Goal: Check status: Check status

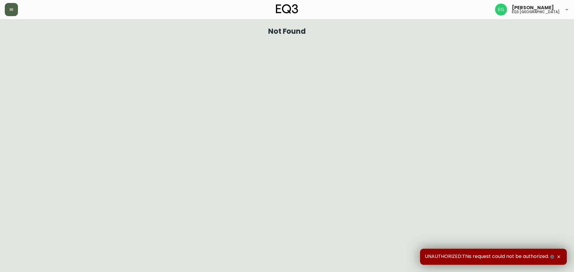
click at [13, 11] on icon "button" at bounding box center [11, 9] width 5 height 5
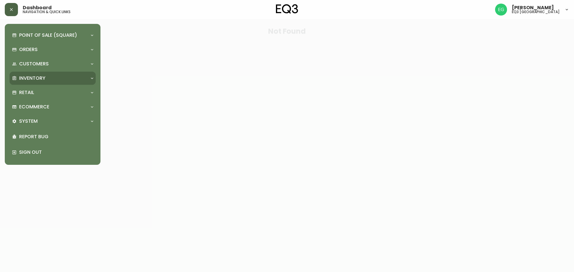
click at [31, 79] on p "Inventory" at bounding box center [32, 78] width 26 height 7
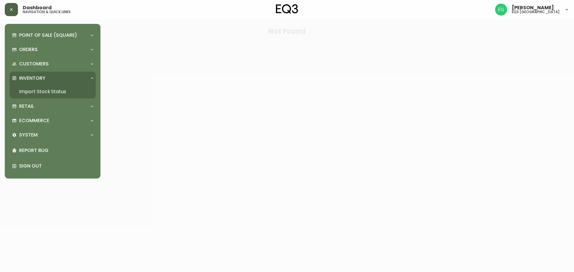
click at [41, 90] on link "Import Stock Status" at bounding box center [53, 92] width 86 height 14
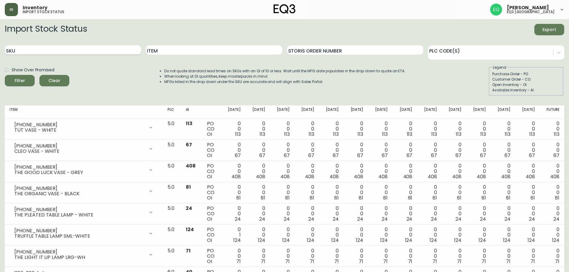
click at [67, 50] on input "SKU" at bounding box center [73, 50] width 136 height 10
type input "[PHONE_NUMBER]"
click at [5, 75] on button "Filter" at bounding box center [20, 80] width 30 height 11
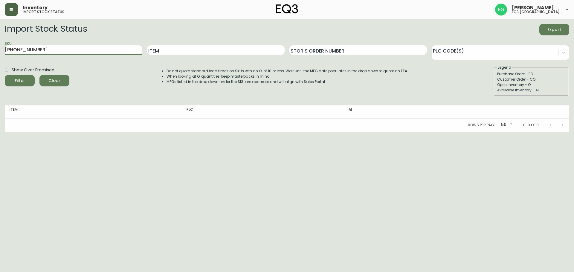
click at [5, 75] on button "Filter" at bounding box center [20, 80] width 30 height 11
click at [548, 14] on h5 "eq3 [GEOGRAPHIC_DATA]" at bounding box center [536, 12] width 48 height 4
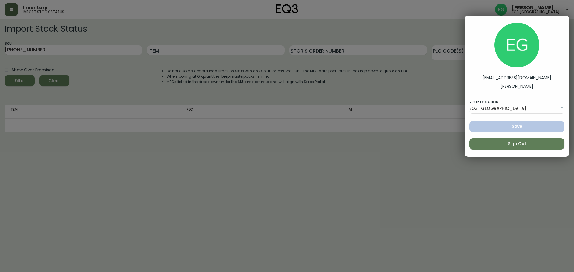
click at [548, 7] on div at bounding box center [287, 136] width 574 height 272
